Goal: Task Accomplishment & Management: Complete application form

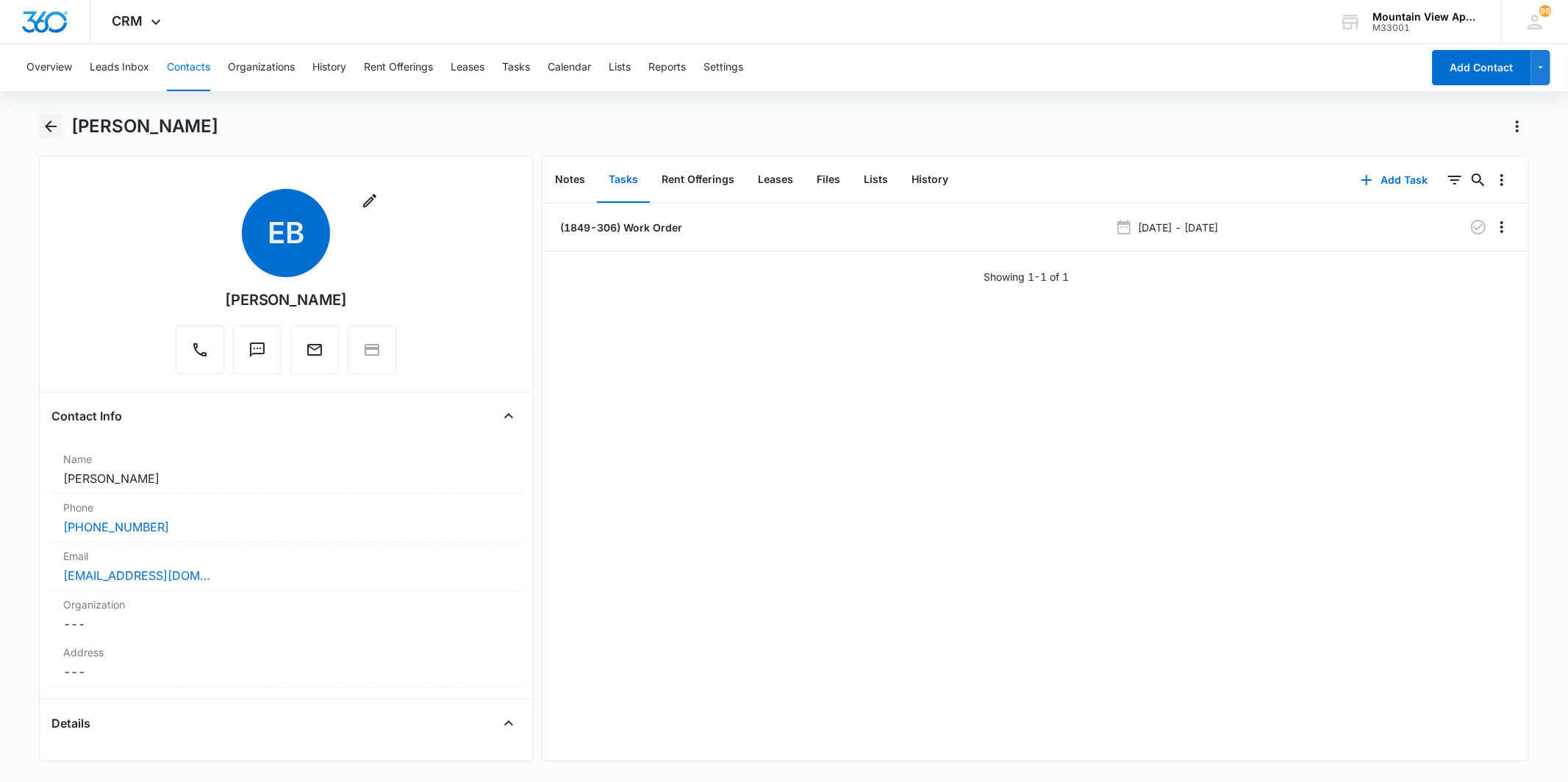
click at [58, 129] on icon "Back" at bounding box center [51, 127] width 18 height 18
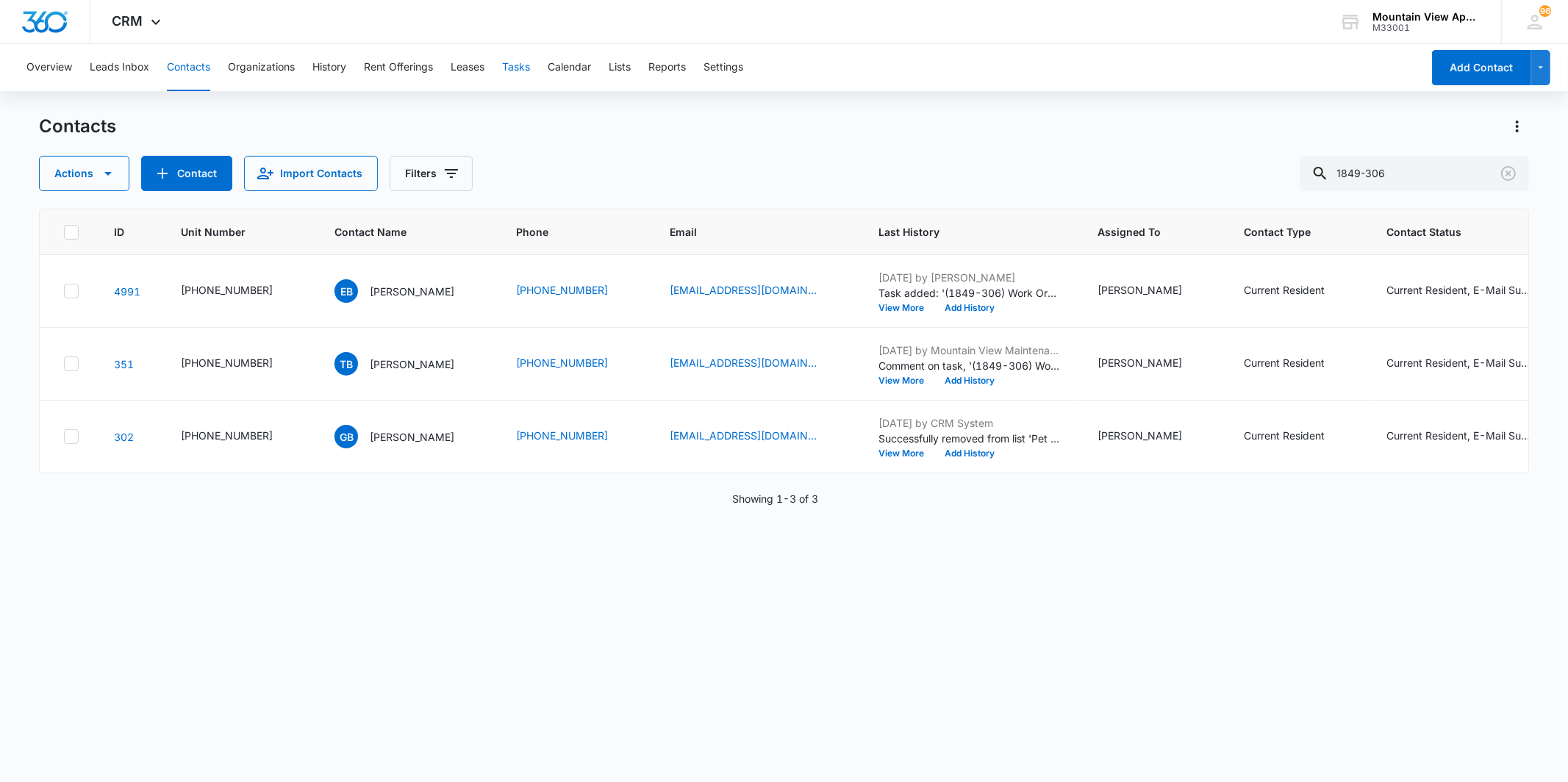
click at [516, 71] on button "Tasks" at bounding box center [516, 67] width 28 height 47
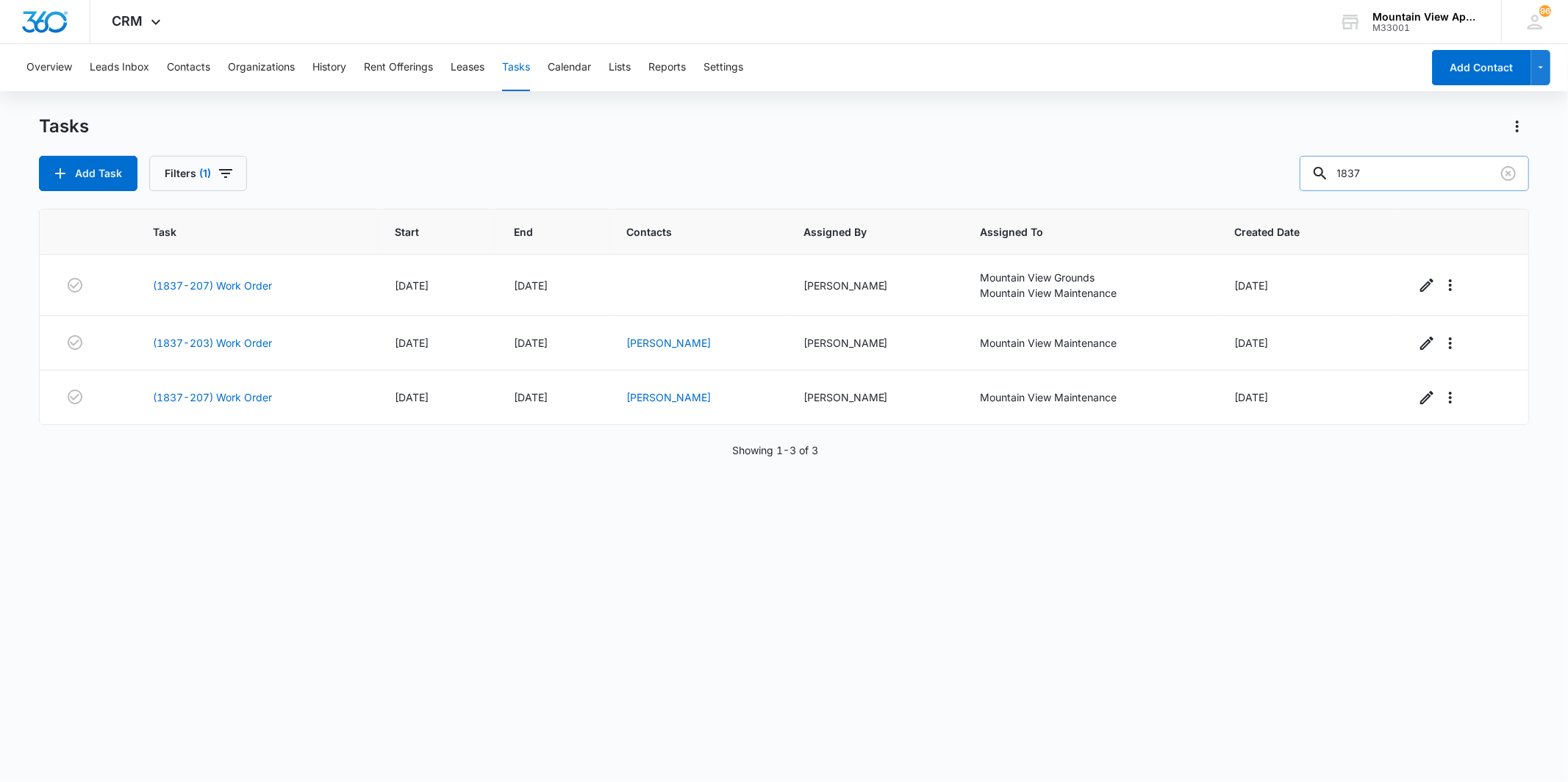
click at [1436, 181] on input "1837" at bounding box center [1414, 173] width 229 height 35
type input "1871-301"
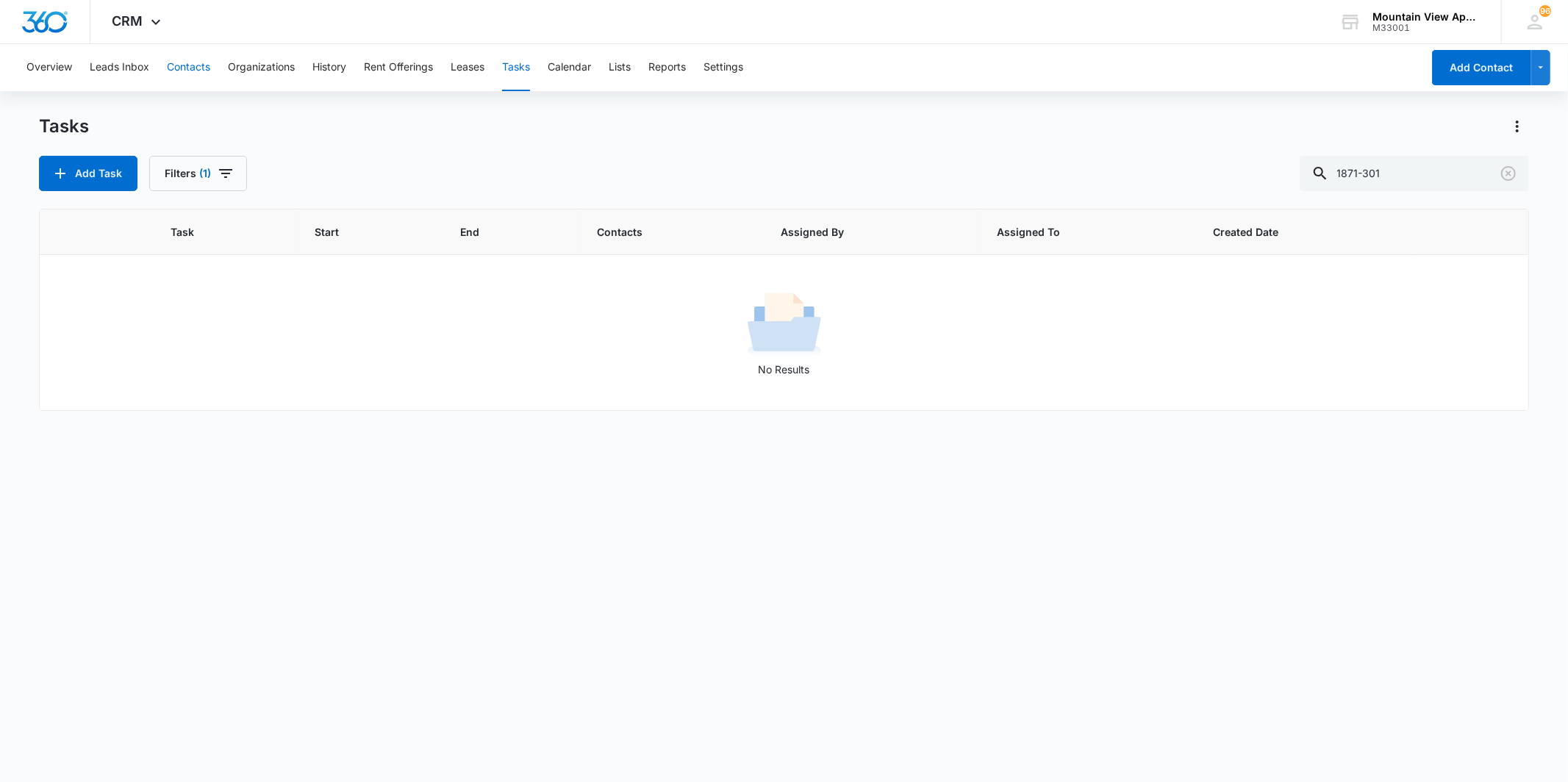
click at [197, 70] on button "Contacts" at bounding box center [188, 67] width 43 height 47
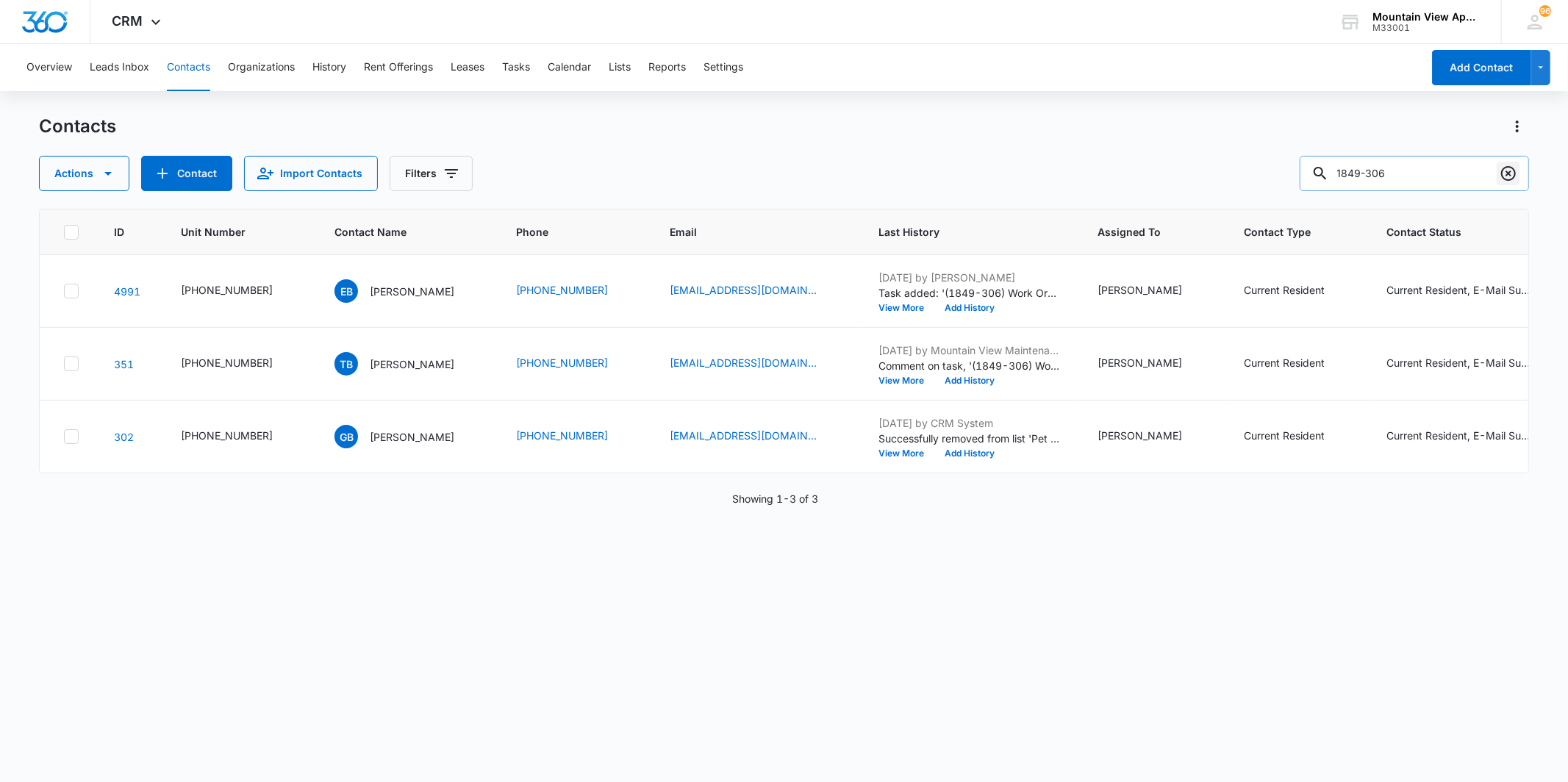
click at [1509, 170] on icon "Clear" at bounding box center [1509, 174] width 18 height 18
click at [1458, 166] on input "text" at bounding box center [1414, 173] width 229 height 35
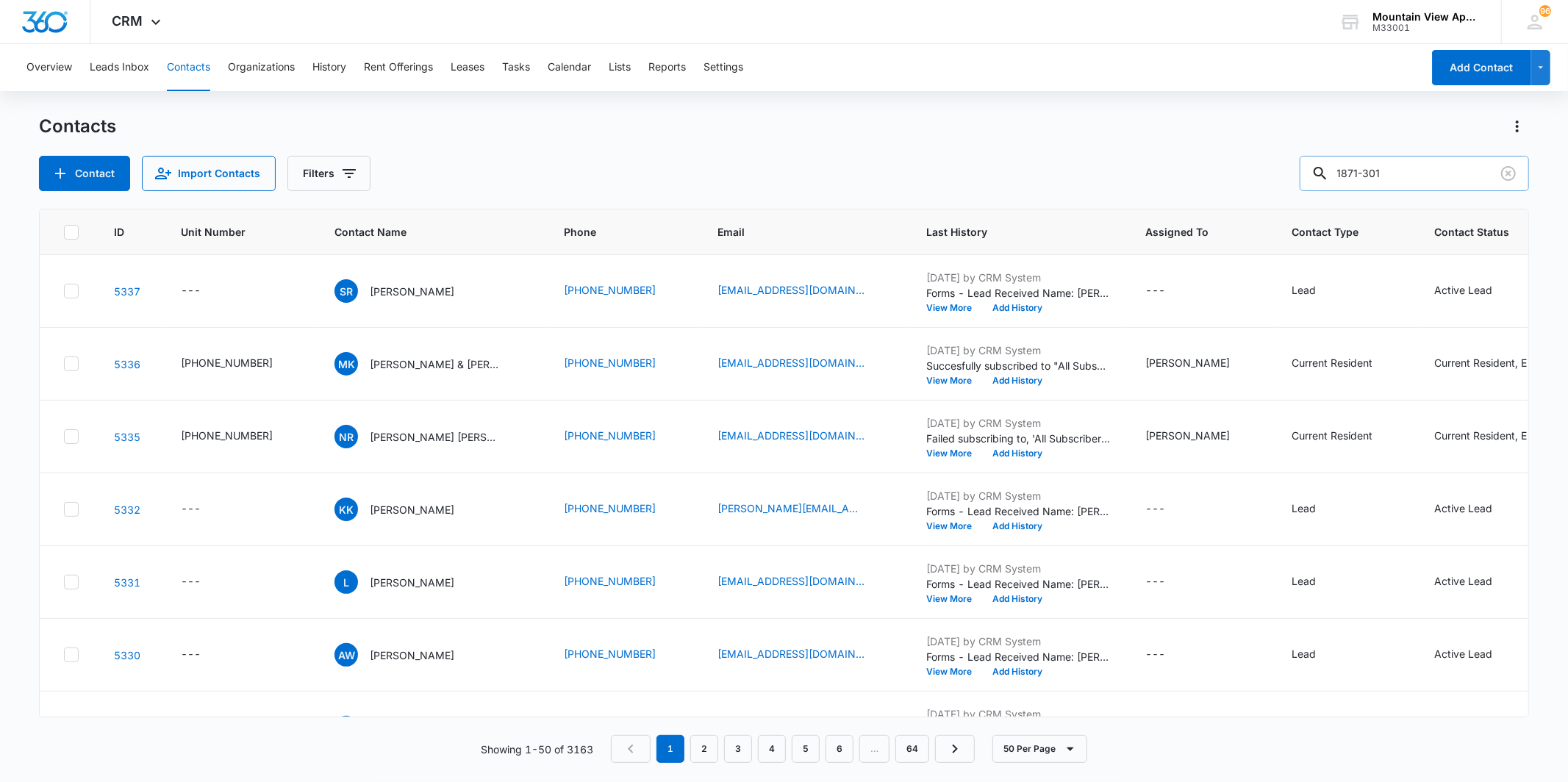
type input "1871-301"
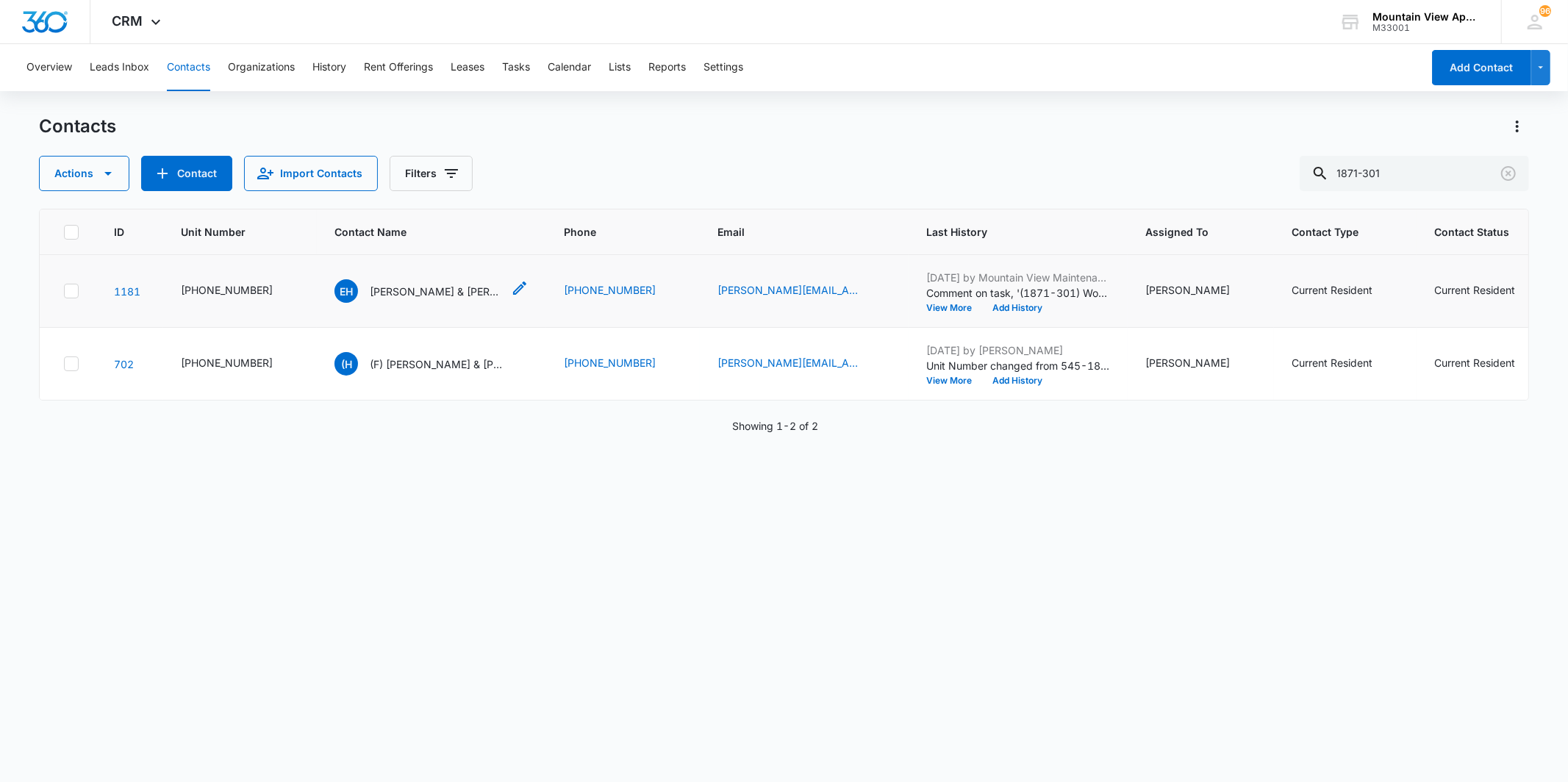
click at [414, 291] on p "[PERSON_NAME] & [PERSON_NAME] [PERSON_NAME]" at bounding box center [435, 291] width 132 height 15
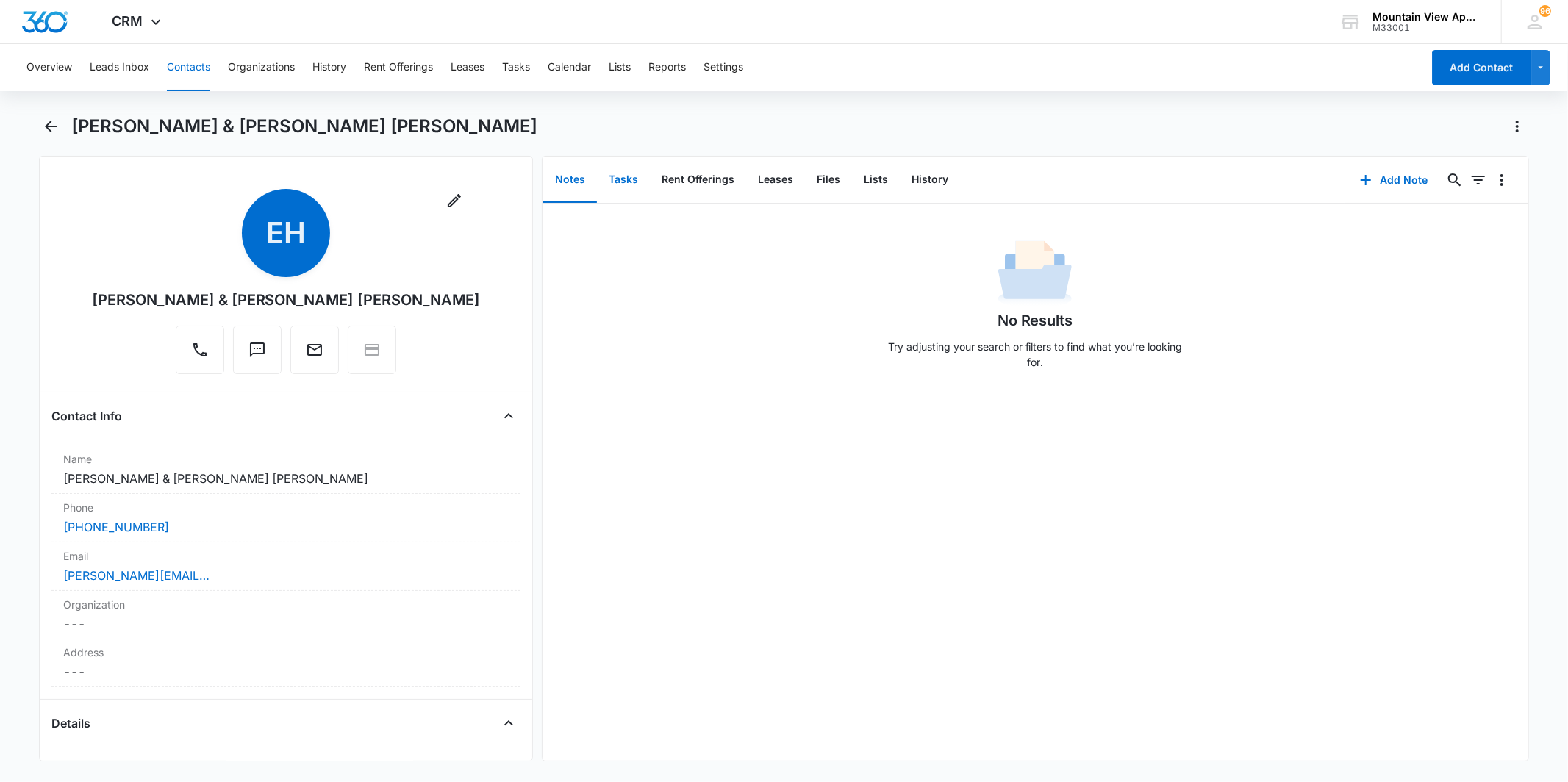
click at [621, 182] on button "Tasks" at bounding box center [623, 180] width 53 height 45
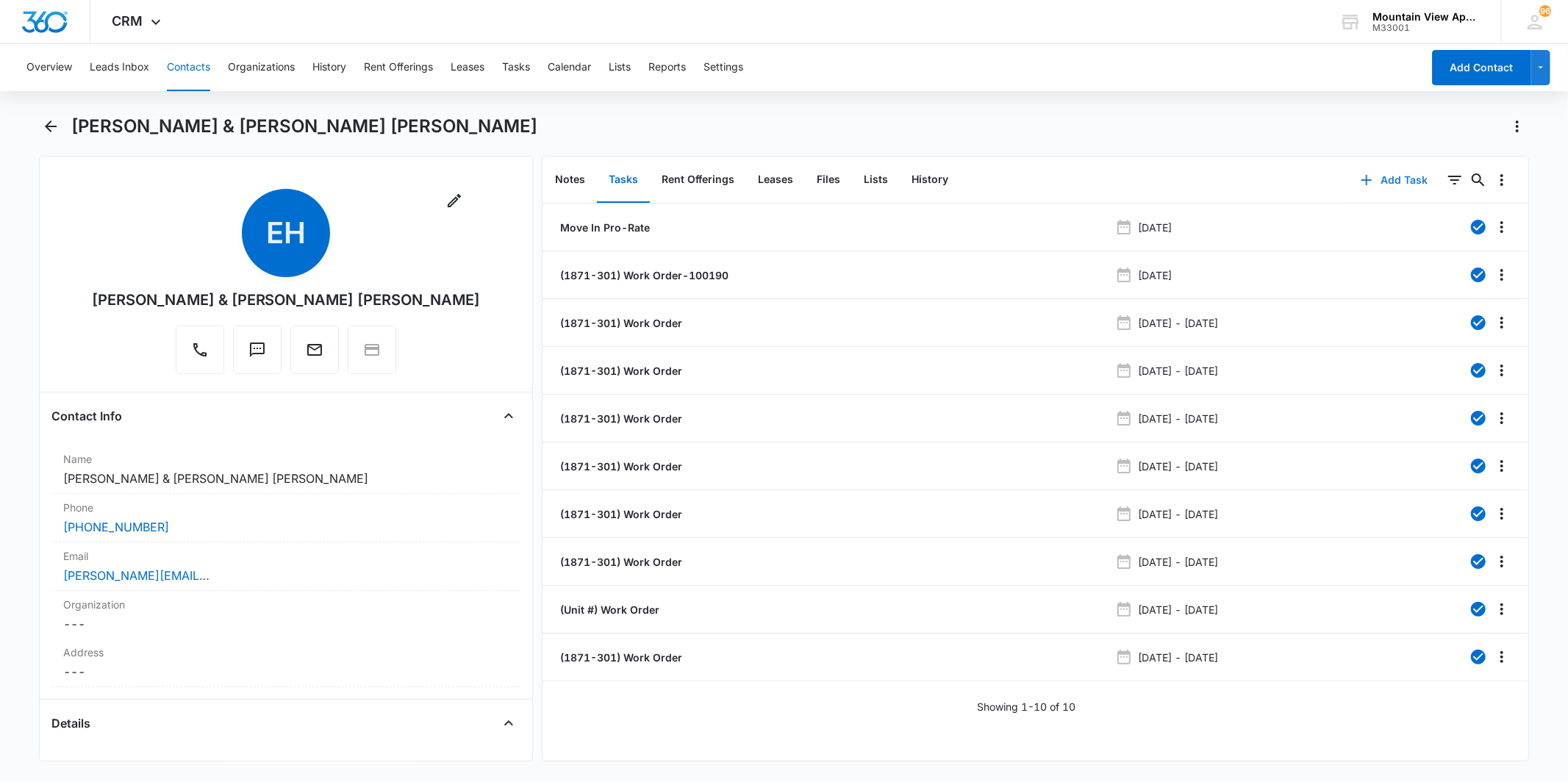
click at [1394, 180] on button "Add Task" at bounding box center [1394, 179] width 97 height 35
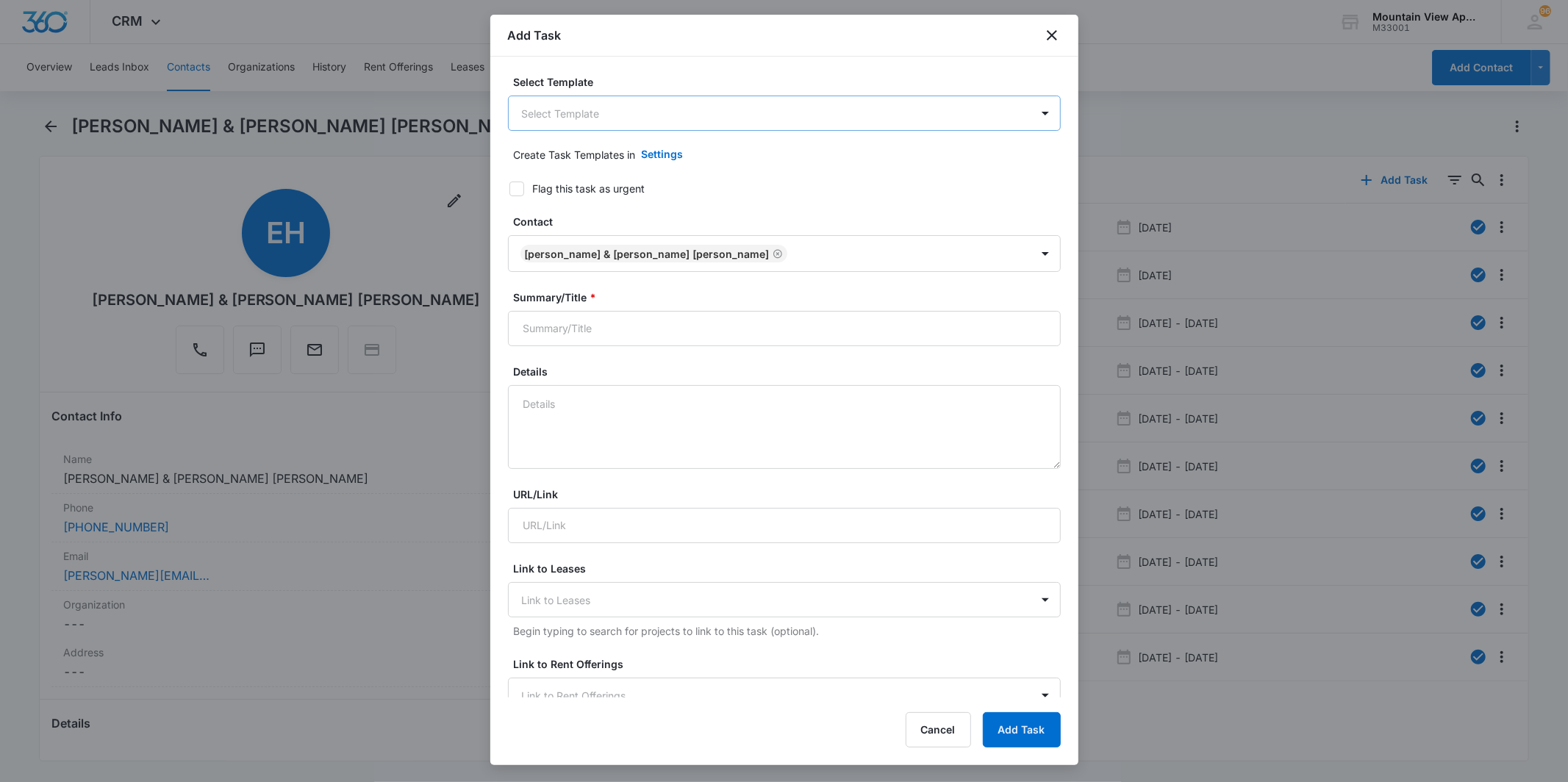
click at [634, 115] on body "CRM Apps Reputation Websites Forms CRM Email Social Content Ads Intelligence Fi…" at bounding box center [784, 391] width 1568 height 782
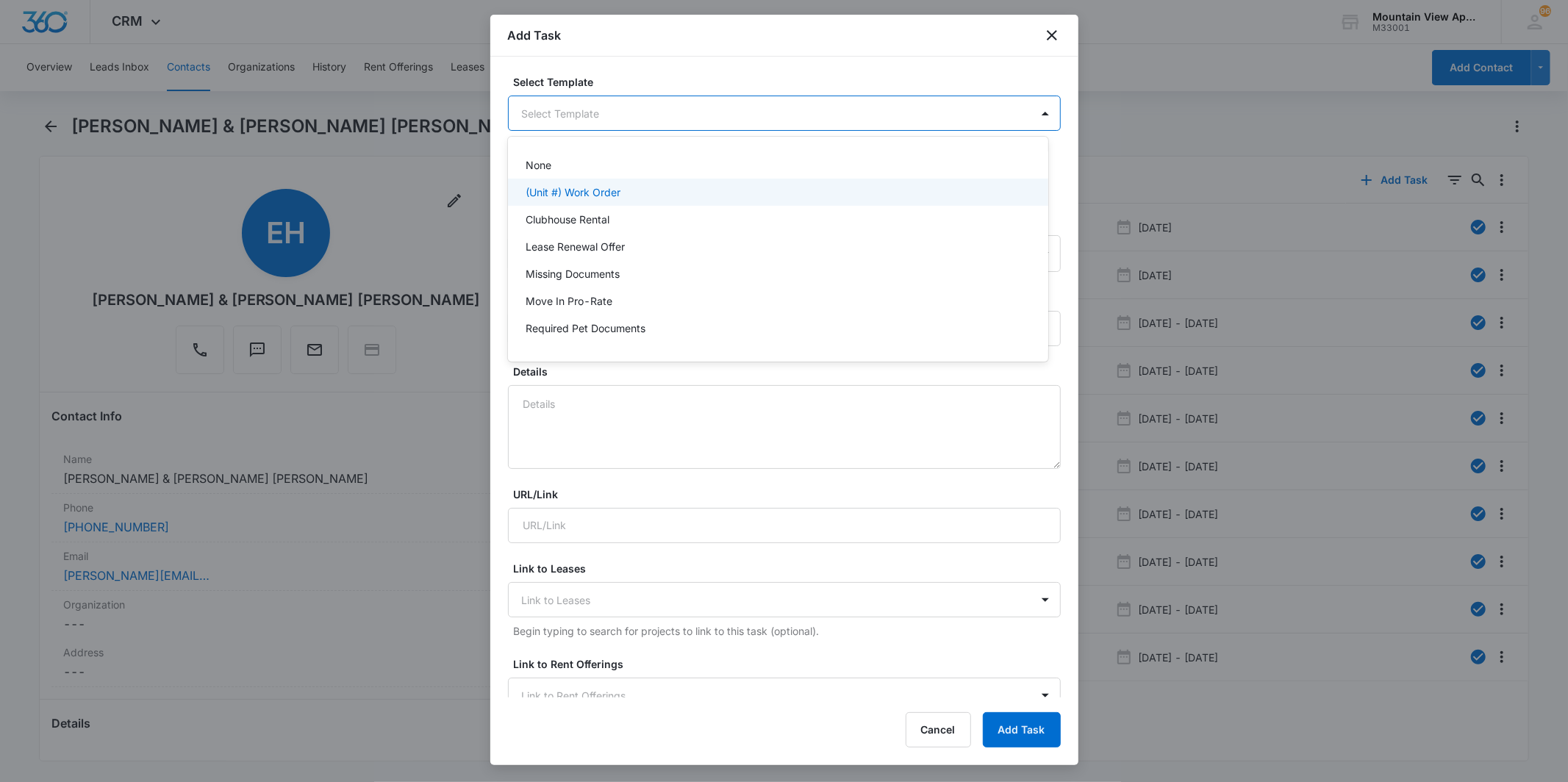
click at [662, 197] on div "(Unit #) Work Order" at bounding box center [777, 192] width 502 height 15
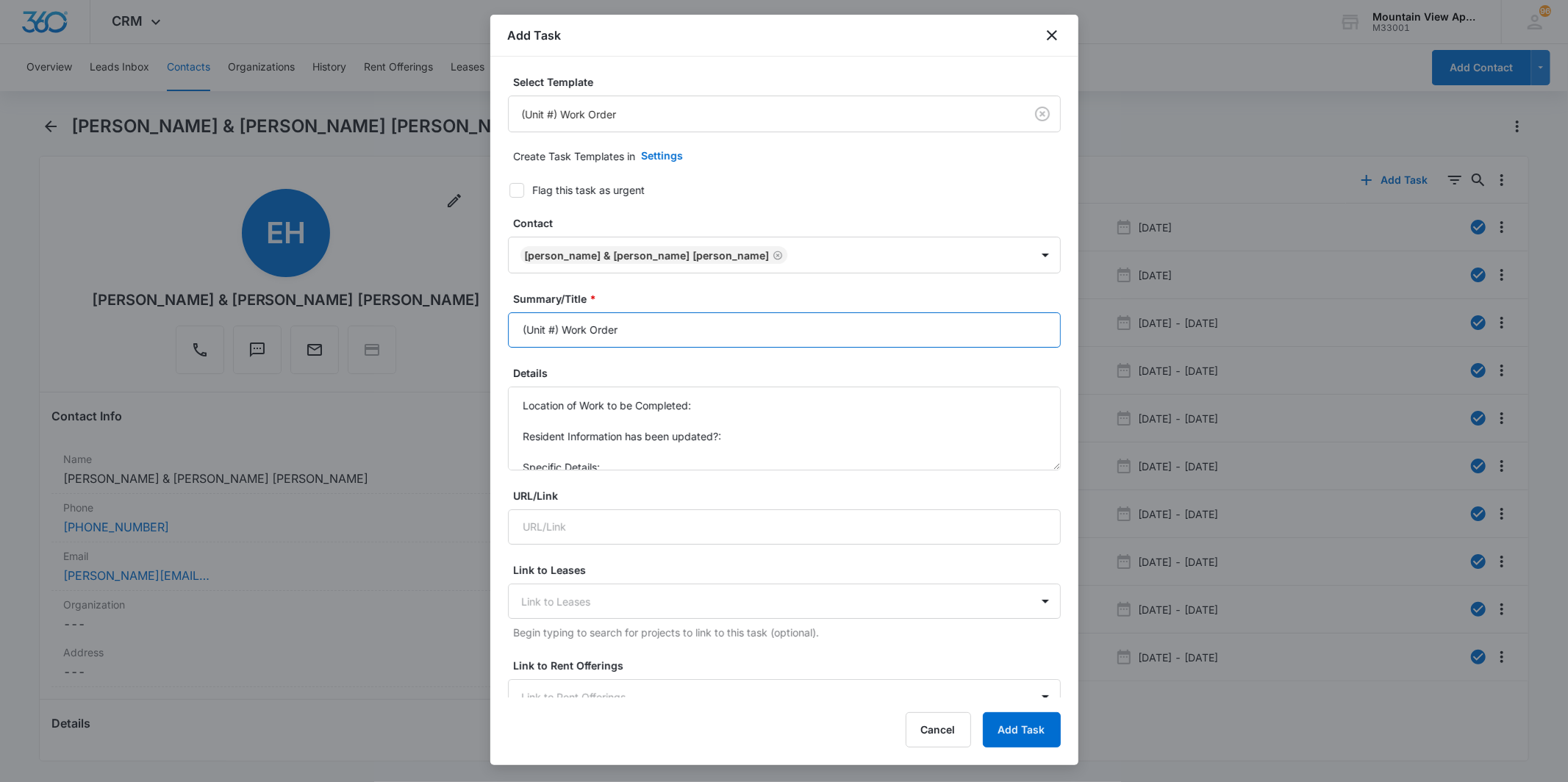
click at [557, 324] on input "(Unit #) Work Order" at bounding box center [784, 330] width 553 height 35
type input "(1873-301) Work Order"
click at [715, 400] on textarea "Location of Work to be Completed: Resident Information has been updated?: Speci…" at bounding box center [784, 428] width 553 height 84
click at [817, 445] on textarea "Location of Work to be Completed: Garage Resident Information has been updated?…" at bounding box center [784, 428] width 553 height 84
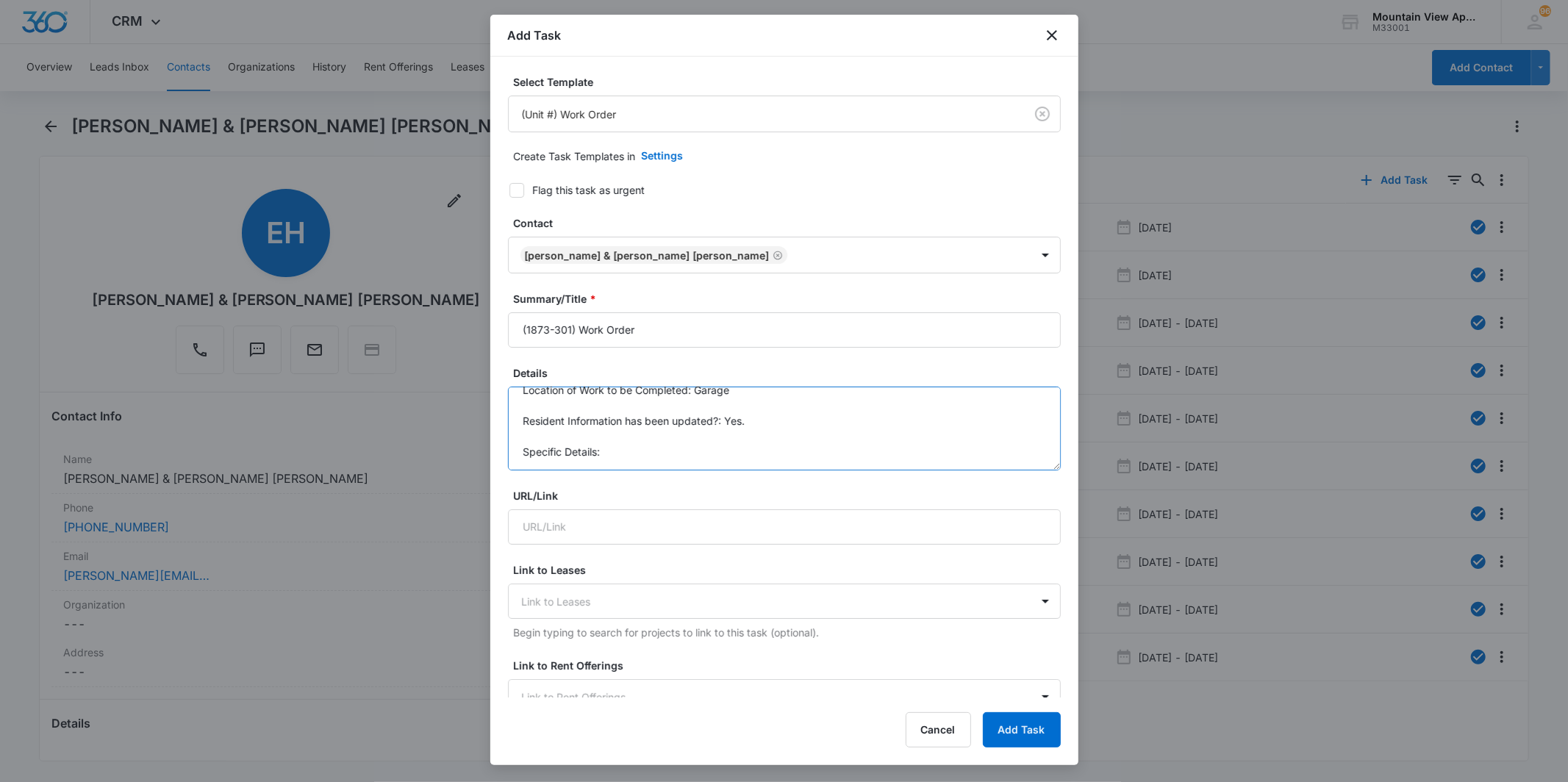
click at [761, 461] on textarea "Location of Work to be Completed: Garage Resident Information has been updated?…" at bounding box center [784, 428] width 553 height 84
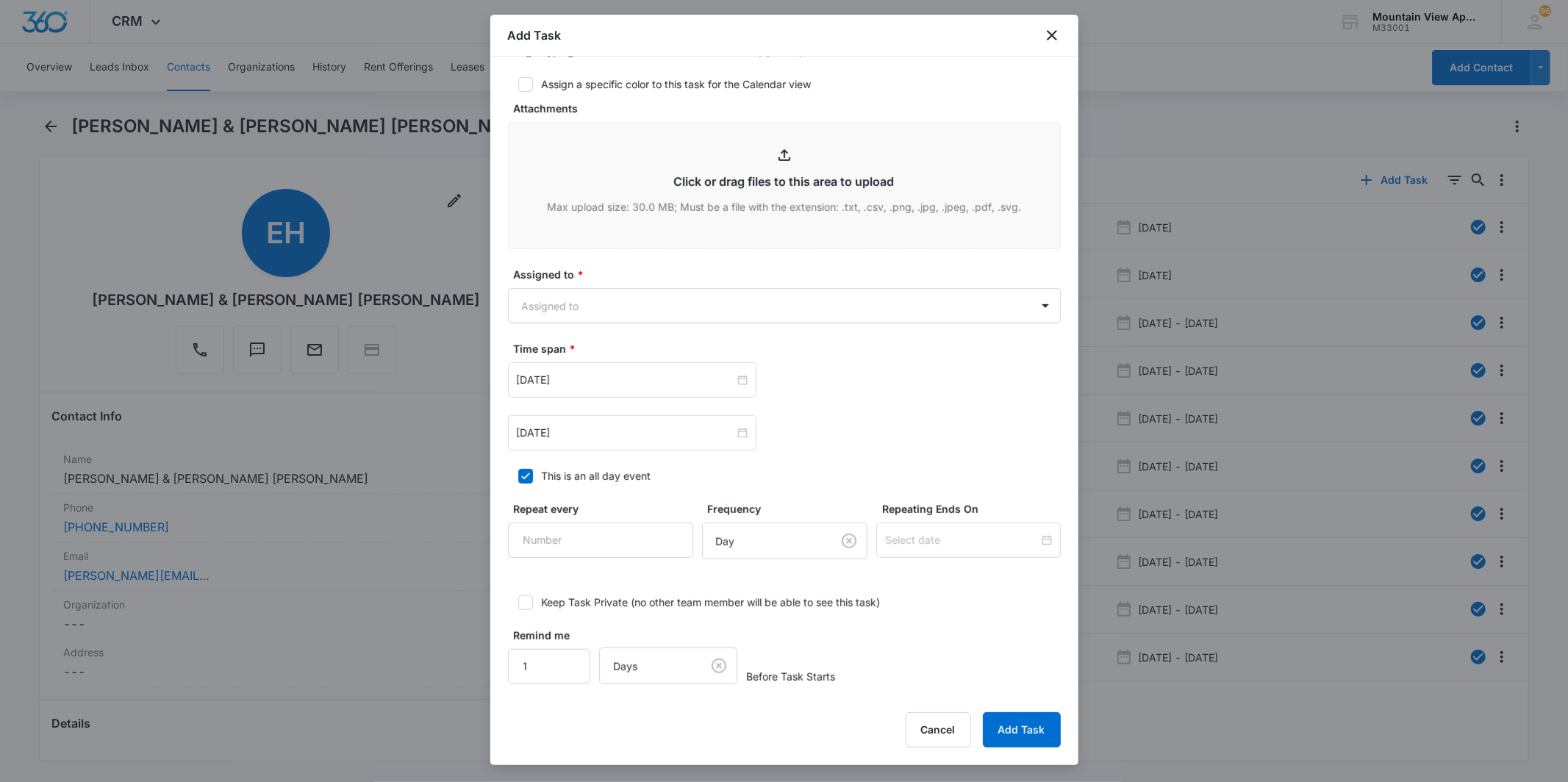
scroll to position [680, 0]
type textarea "Location of Work to be Completed: Garage Resident Information has been updated?…"
click at [1048, 305] on div "Select Template (Unit #) Work Order Create Task Templates in Settings Flag this…" at bounding box center [785, 377] width 588 height 641
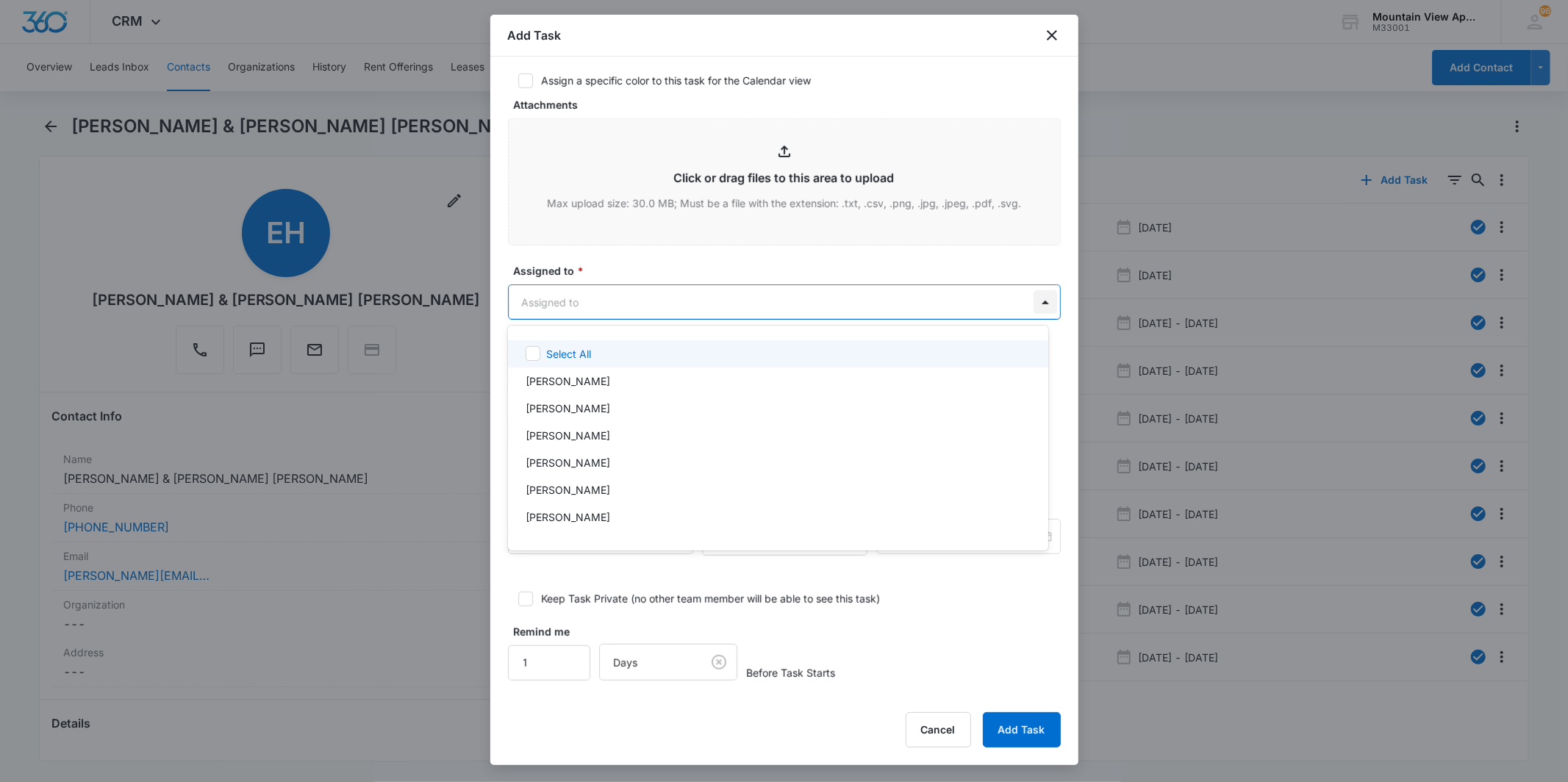
click at [1020, 299] on body "CRM Apps Reputation Websites Forms CRM Email Social Content Ads Intelligence Fi…" at bounding box center [784, 391] width 1568 height 782
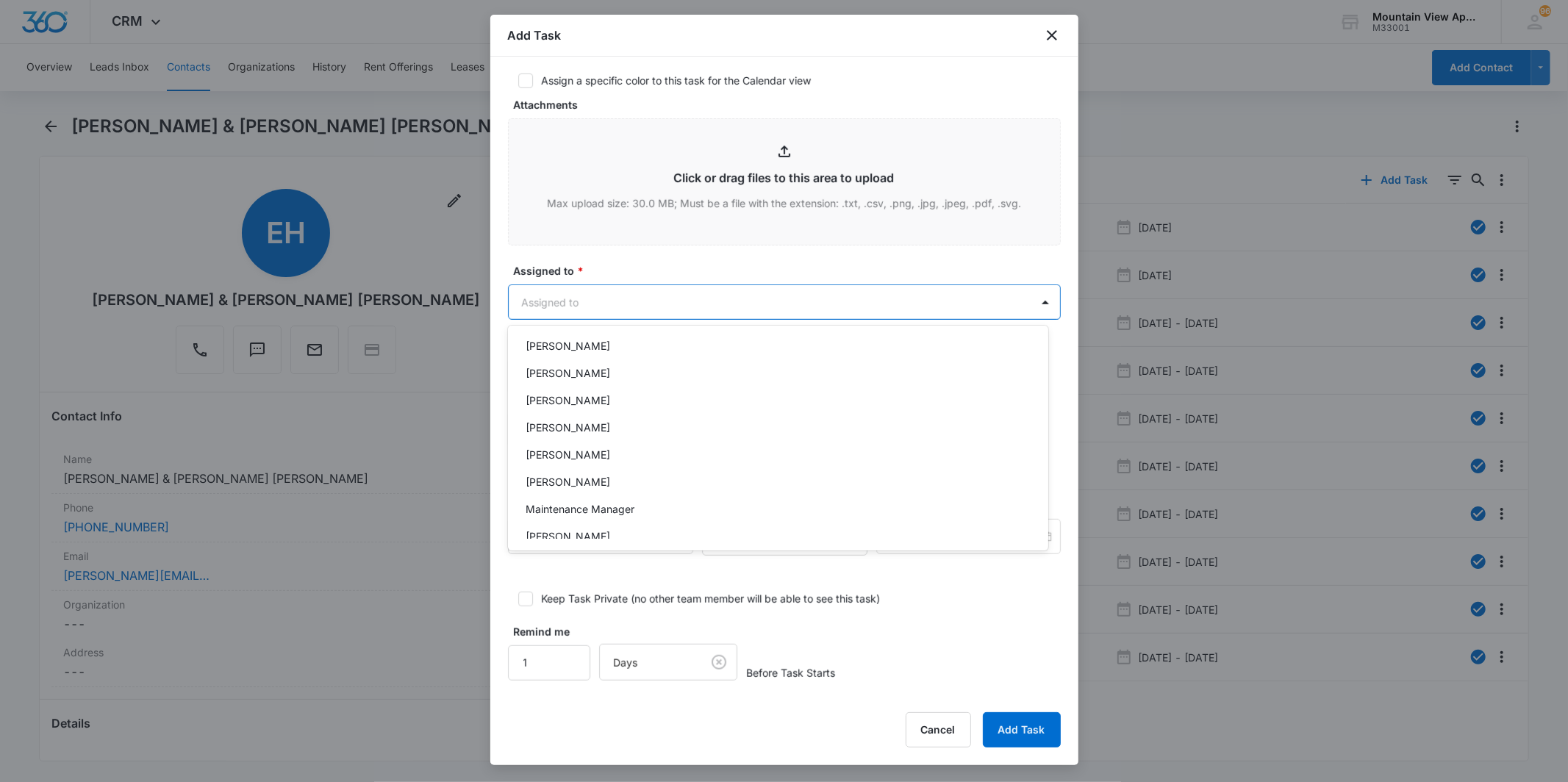
scroll to position [320, 0]
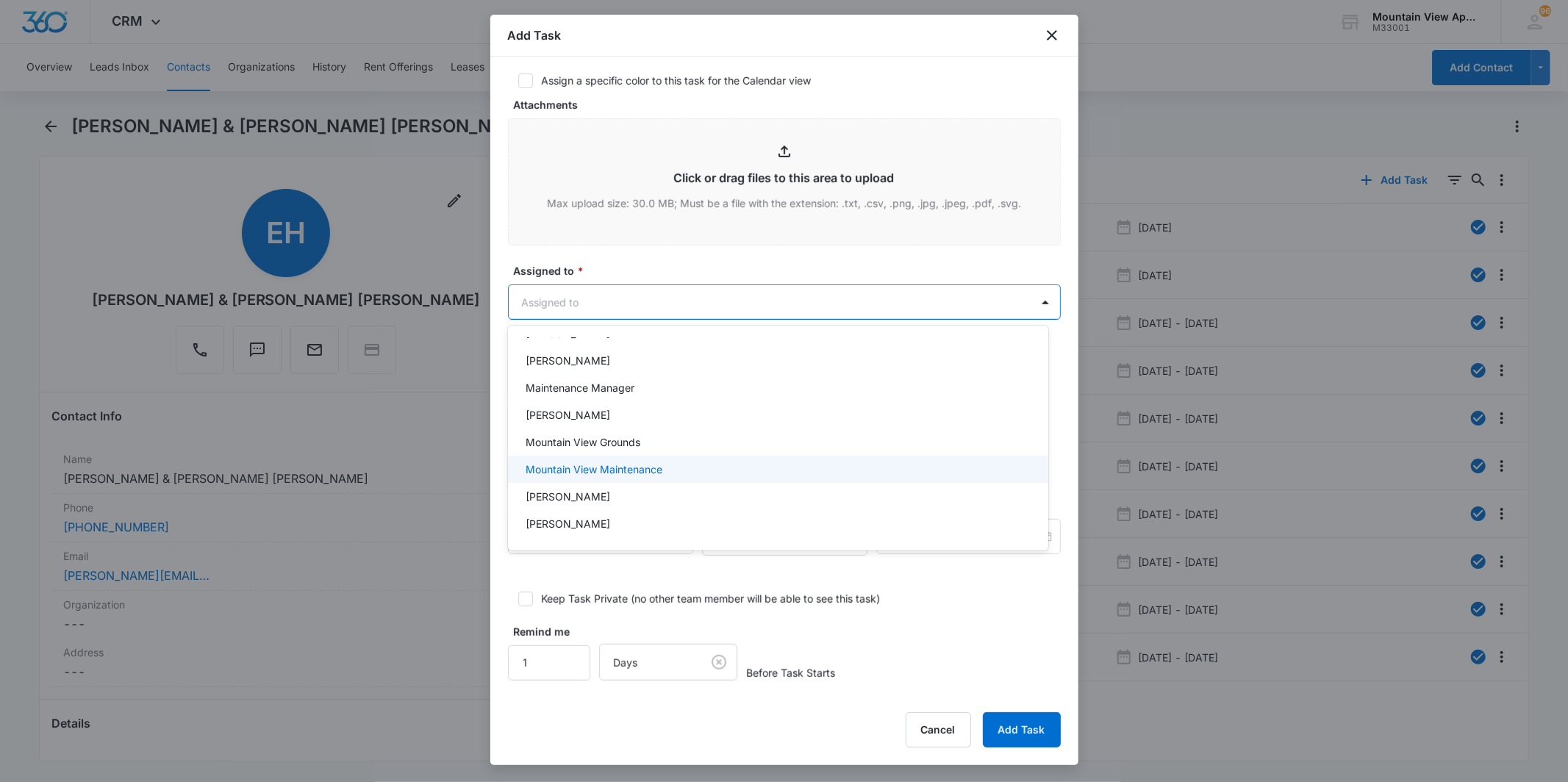
click at [834, 464] on div "Mountain View Maintenance" at bounding box center [777, 469] width 502 height 15
click at [864, 77] on div at bounding box center [784, 391] width 1568 height 782
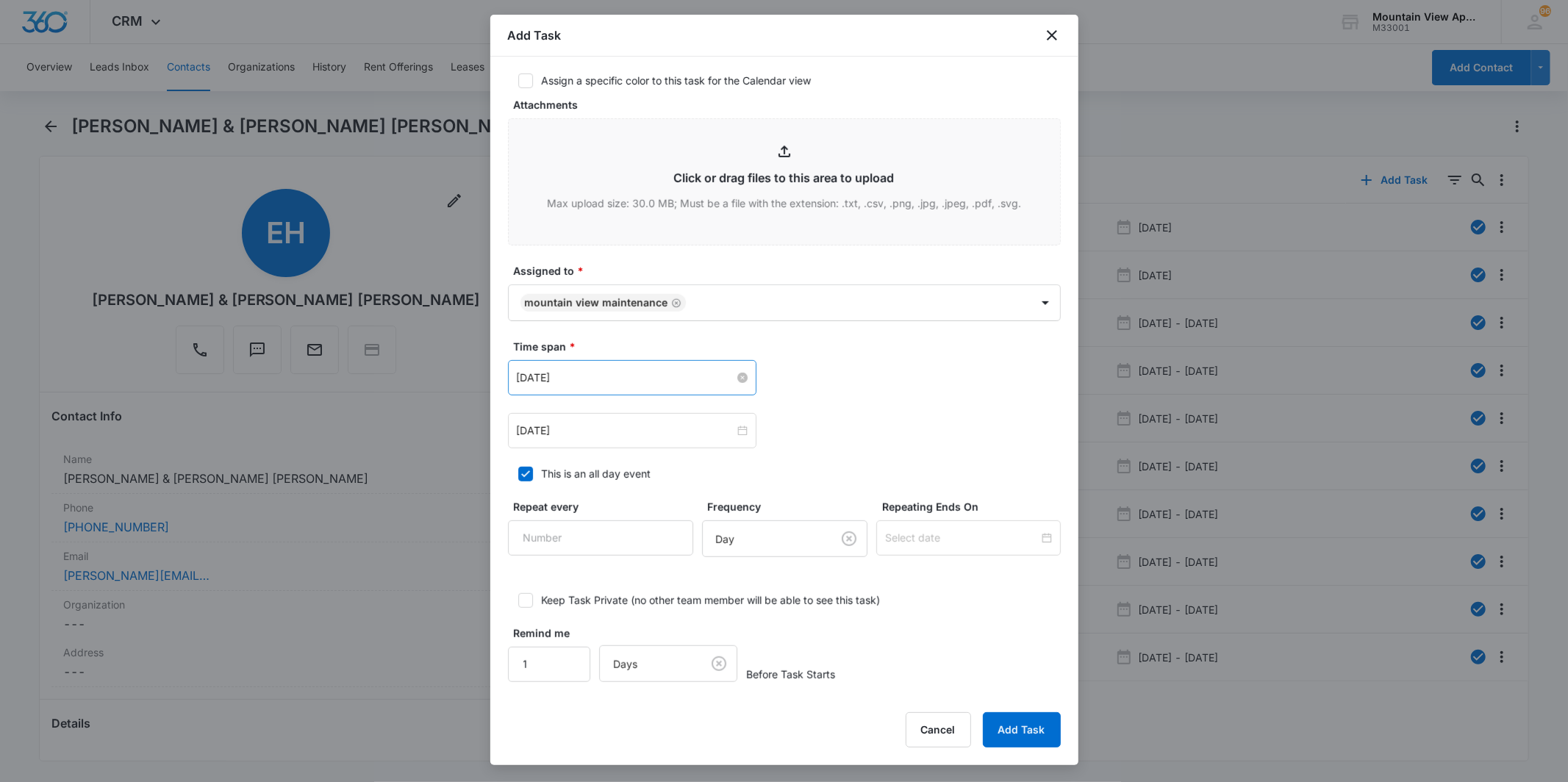
click at [579, 384] on input "[DATE]" at bounding box center [626, 378] width 218 height 16
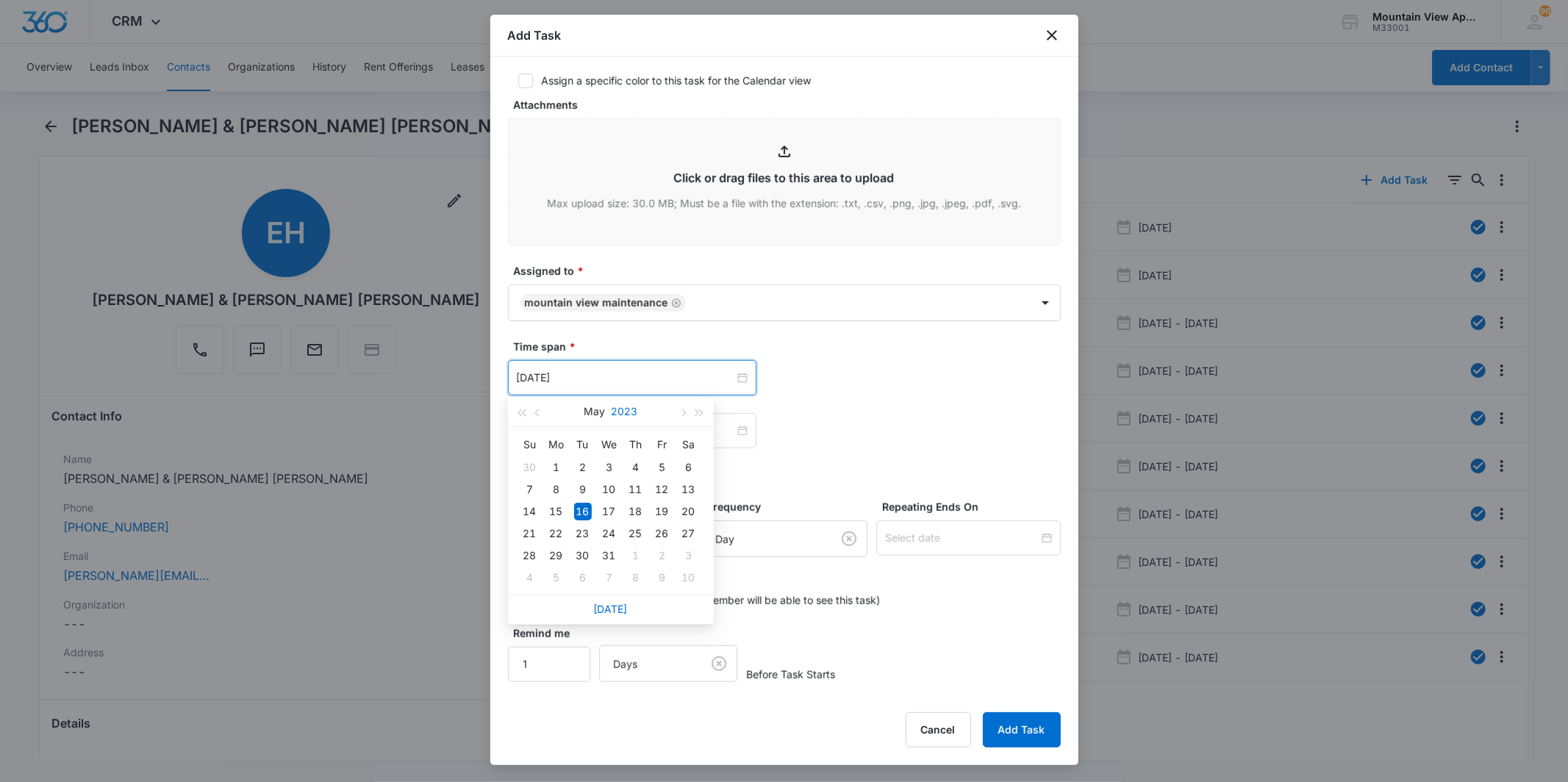
click at [621, 412] on button "2023" at bounding box center [624, 412] width 27 height 29
click at [553, 559] on td "2025" at bounding box center [547, 548] width 65 height 49
click at [597, 410] on button "May" at bounding box center [595, 412] width 21 height 29
click at [670, 555] on div "Sep" at bounding box center [676, 548] width 44 height 18
type input "[DATE]"
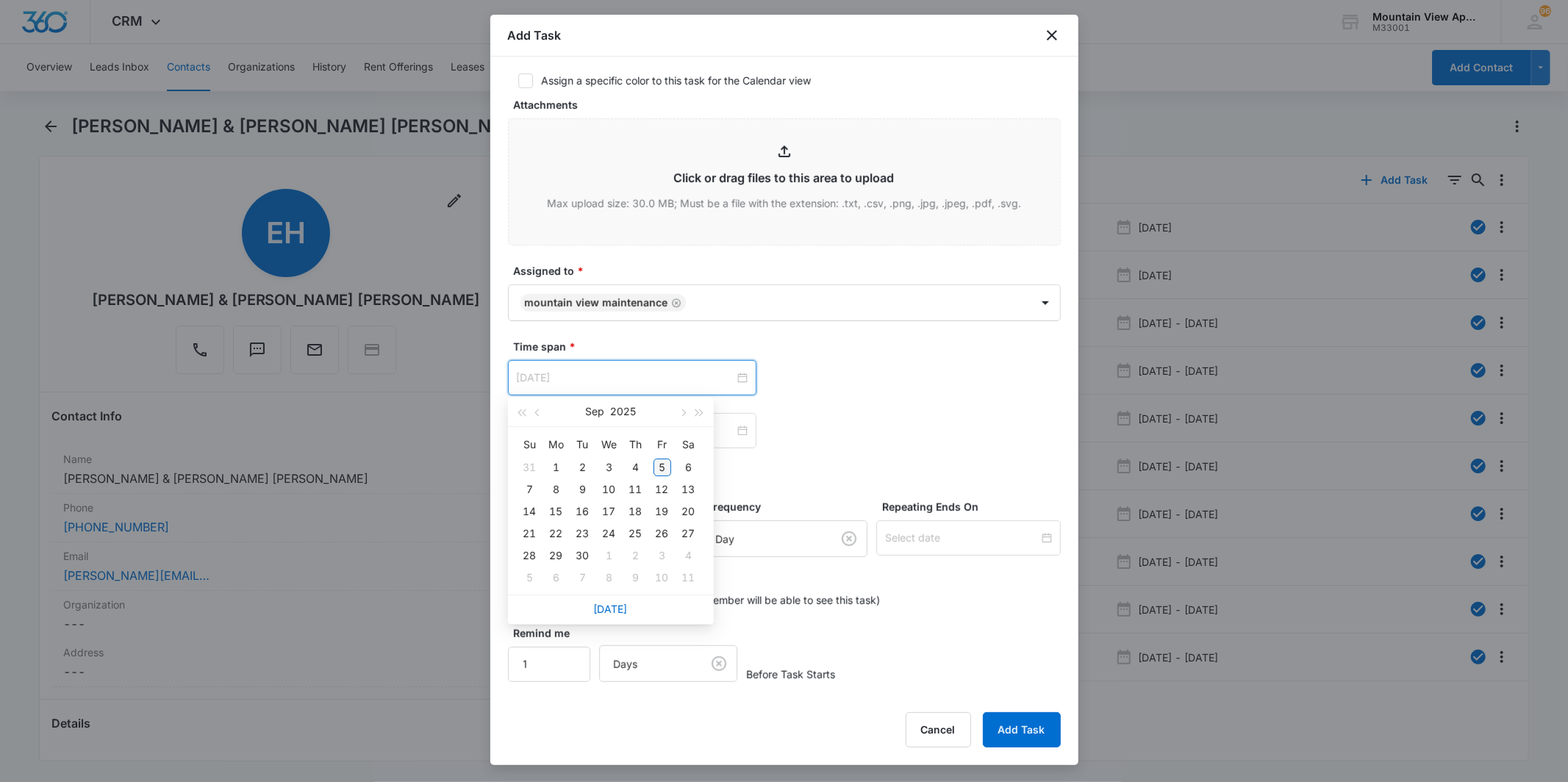
click at [657, 474] on div "5" at bounding box center [663, 468] width 18 height 18
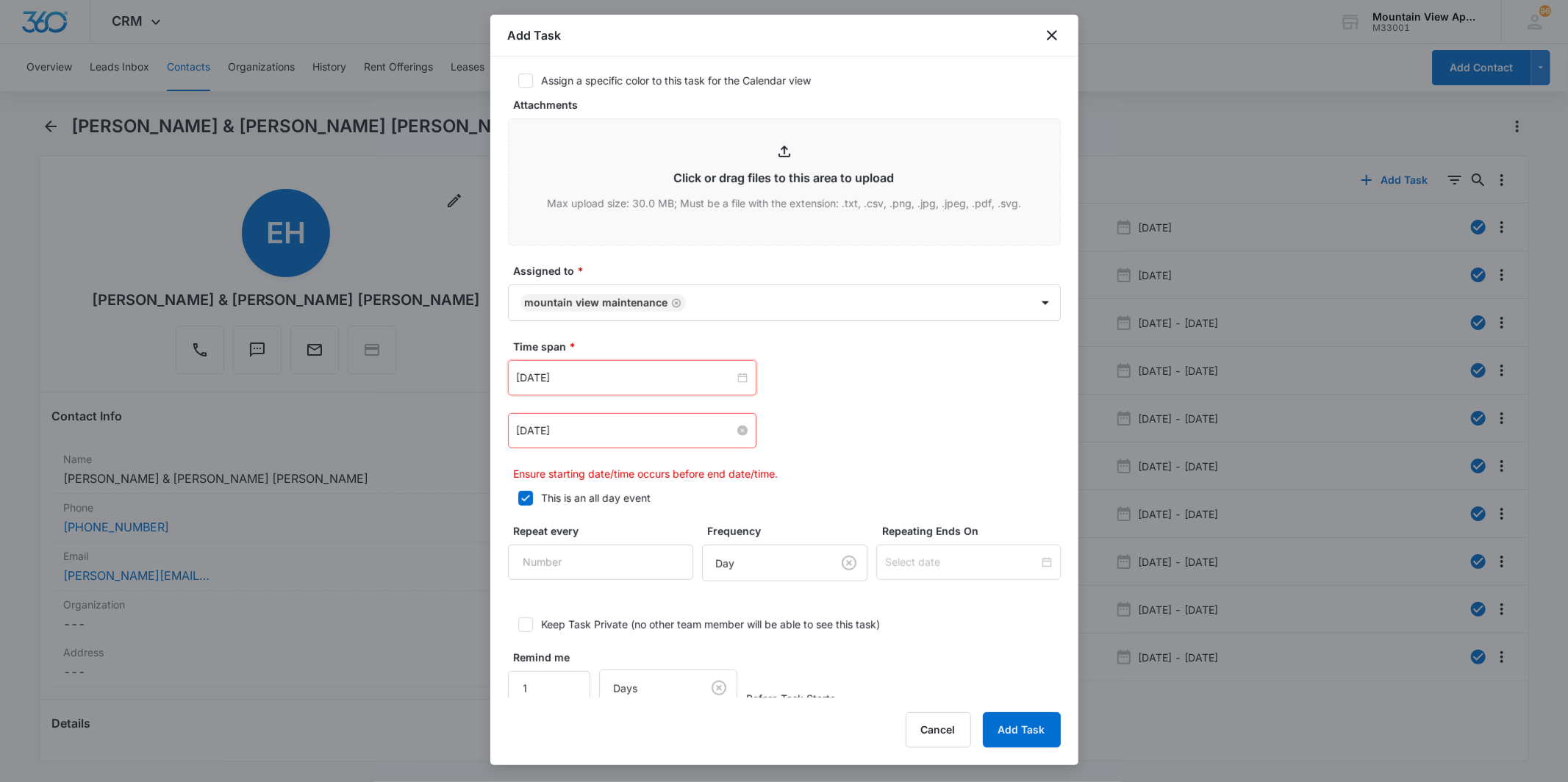
click at [577, 430] on input "[DATE]" at bounding box center [626, 430] width 218 height 16
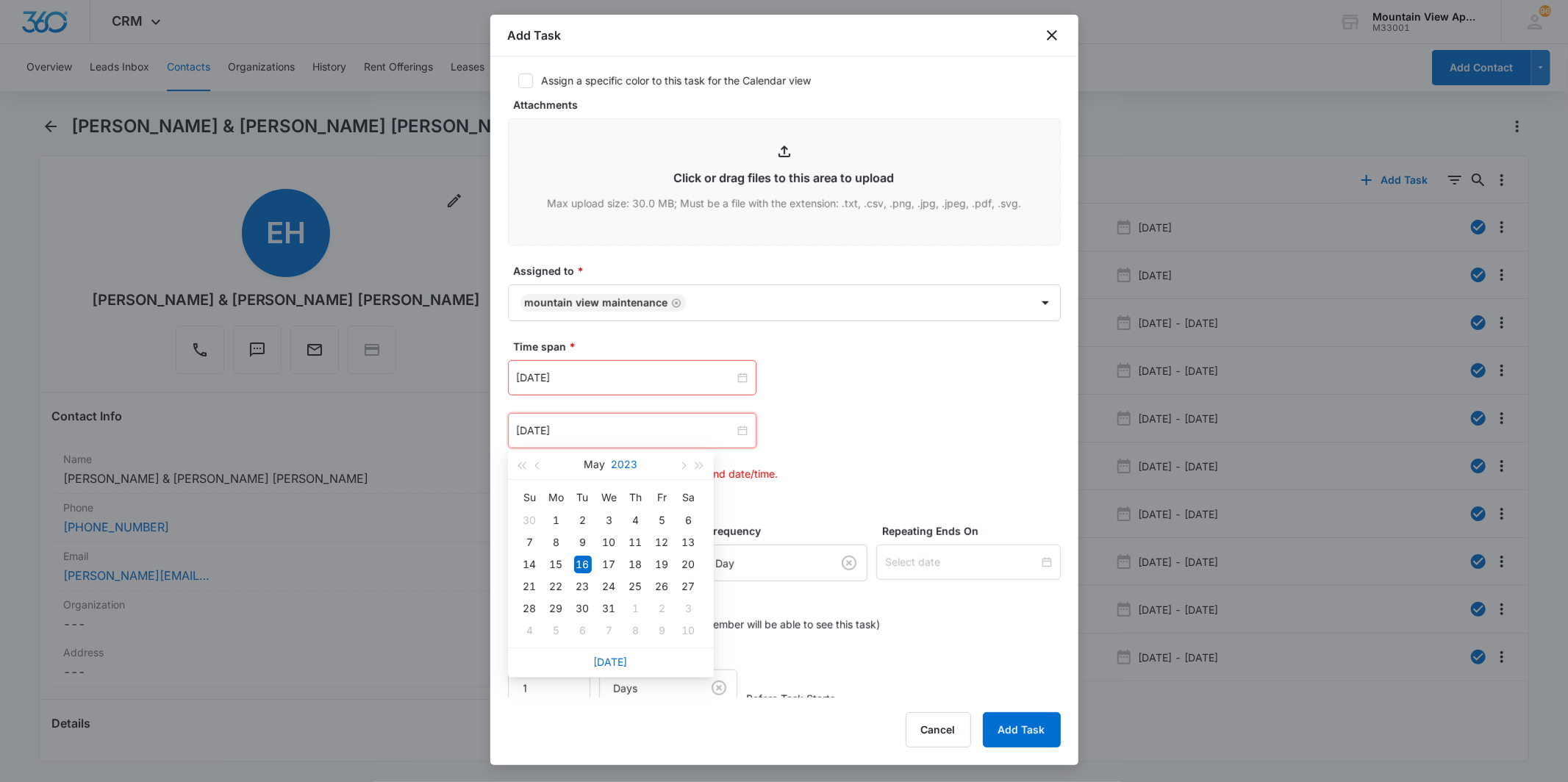
click at [616, 460] on button "2023" at bounding box center [624, 464] width 27 height 29
click at [565, 591] on td "2025" at bounding box center [547, 601] width 65 height 49
click at [596, 475] on button "May" at bounding box center [595, 464] width 21 height 29
click at [675, 607] on div "Sep" at bounding box center [676, 601] width 44 height 18
type input "[DATE]"
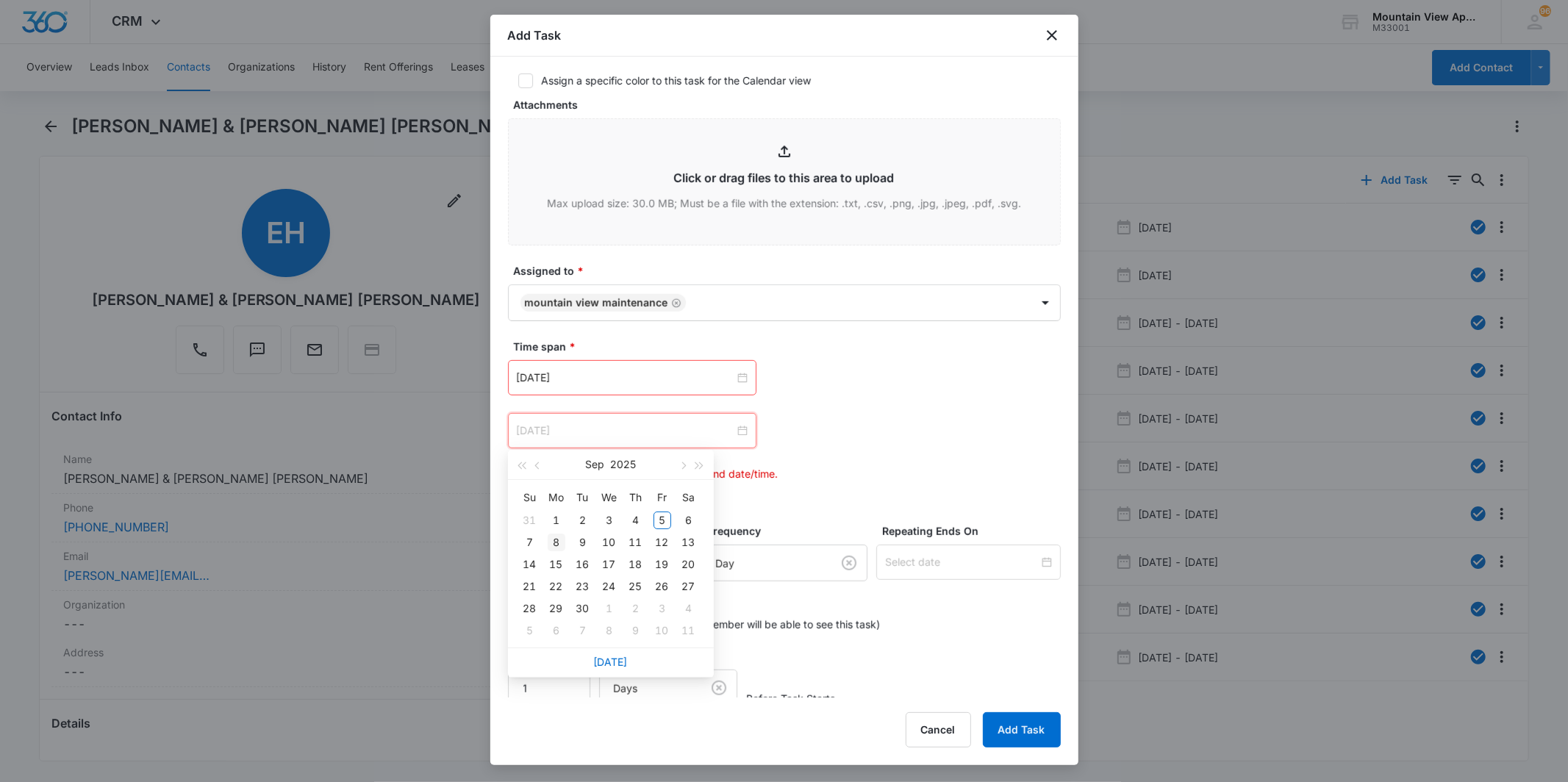
click at [548, 544] on div "8" at bounding box center [557, 542] width 18 height 18
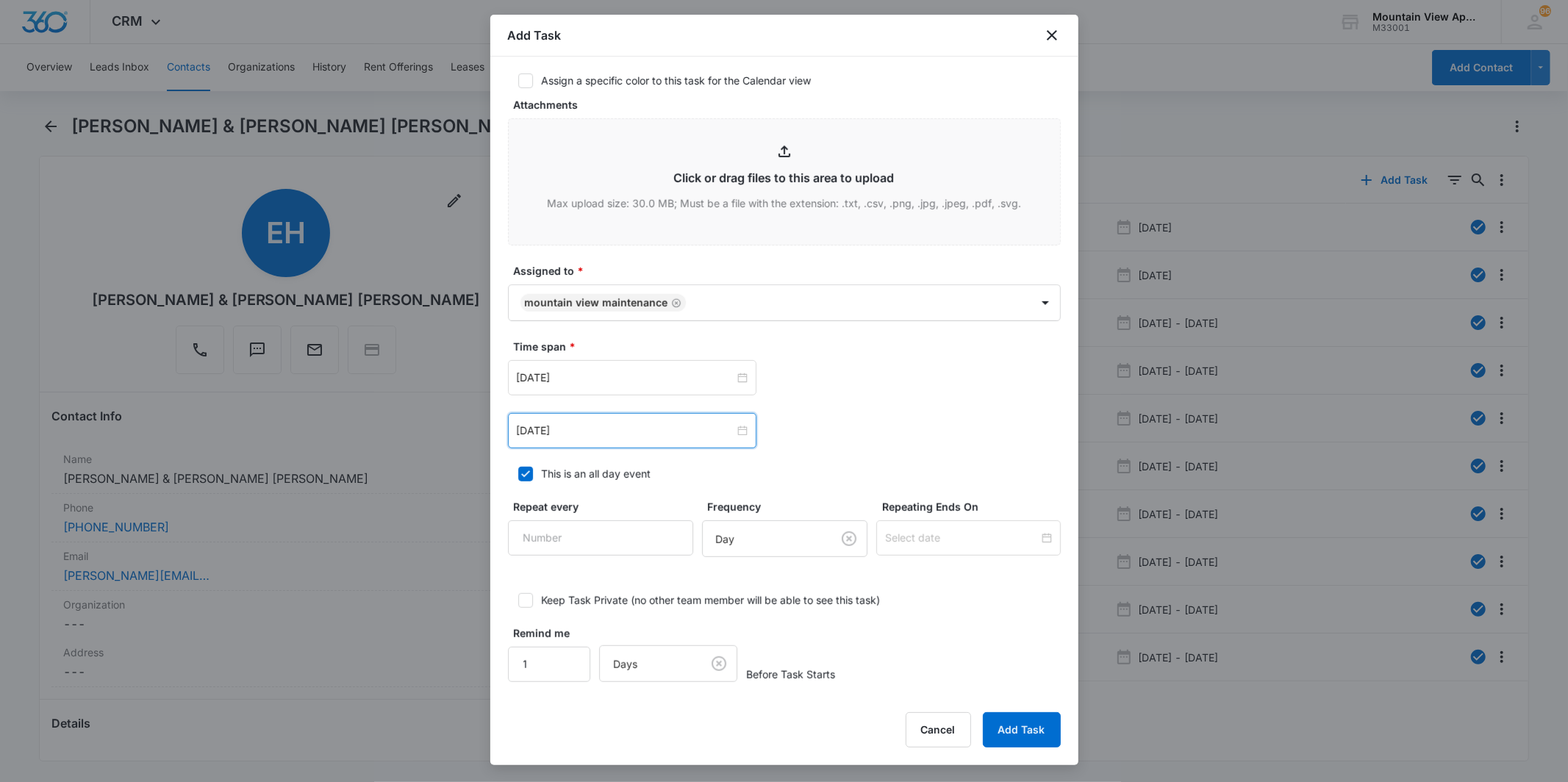
click at [860, 387] on div "[DATE] [DATE] Su Mo Tu We Th Fr Sa 31 1 2 3 4 5 6 7 8 9 10 11 12 13 14 15 16 17…" at bounding box center [784, 377] width 553 height 35
click at [1027, 737] on button "Add Task" at bounding box center [1022, 729] width 78 height 35
